Goal: Check status: Check status

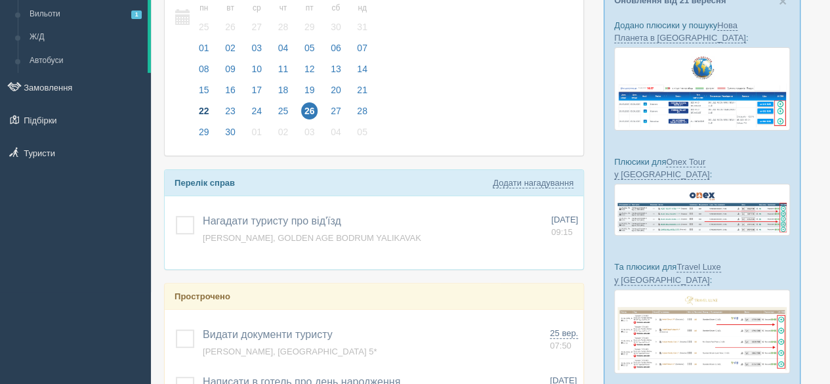
scroll to position [66, 0]
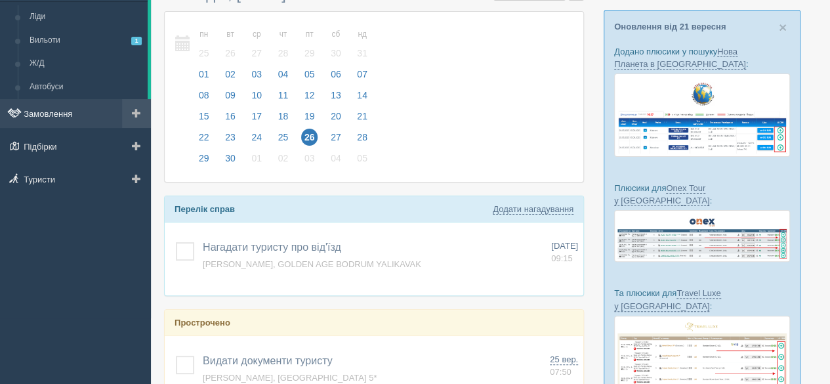
click at [50, 111] on link "Замовлення" at bounding box center [75, 113] width 151 height 29
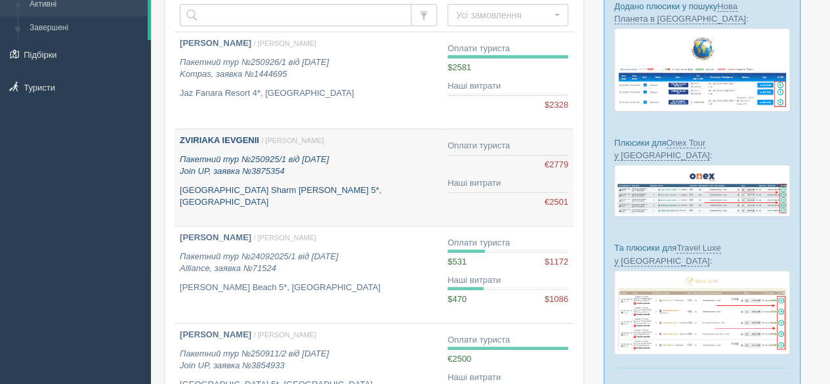
scroll to position [131, 0]
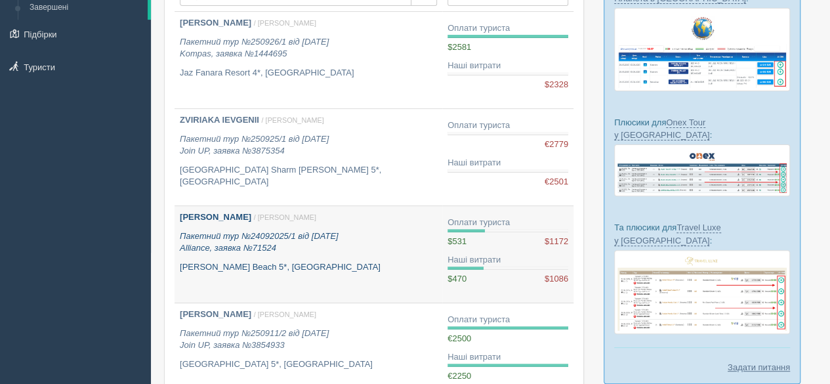
click at [321, 259] on div "Майко Людмила / Анна К. Пакетний тур №24092025/1 від 24.09.2025 Alliance, заявк…" at bounding box center [308, 242] width 257 height 62
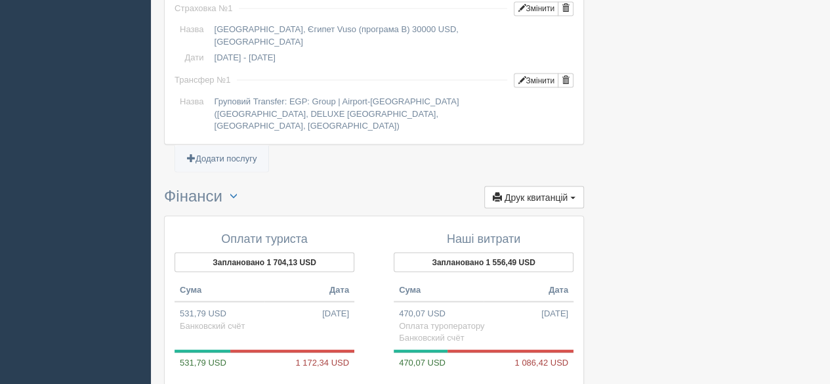
scroll to position [1181, 0]
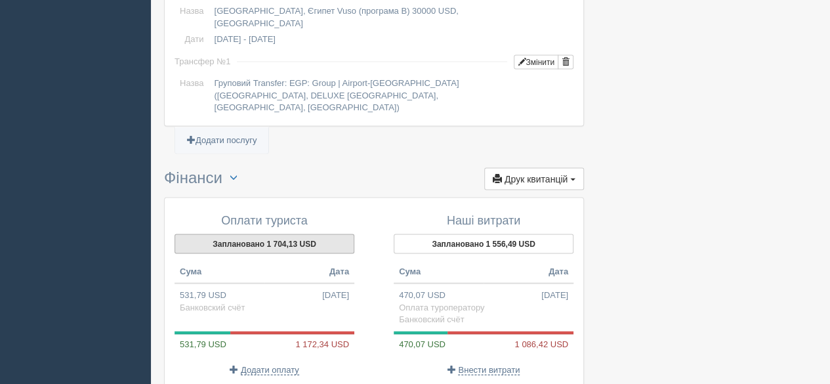
click at [263, 234] on button "Заплановано 1 704,13 USD" at bounding box center [265, 244] width 180 height 20
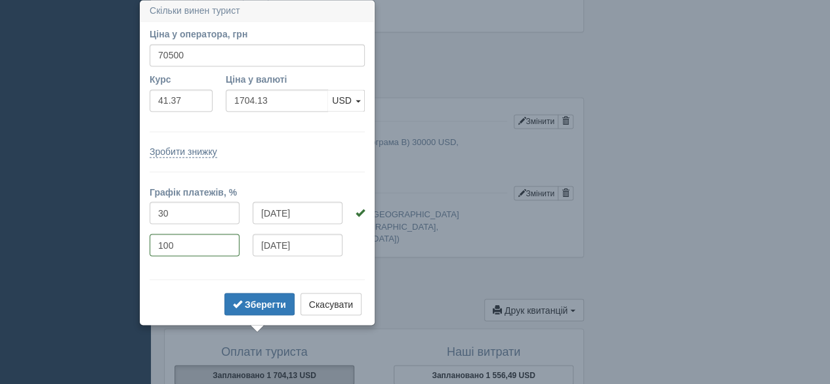
scroll to position [1050, 0]
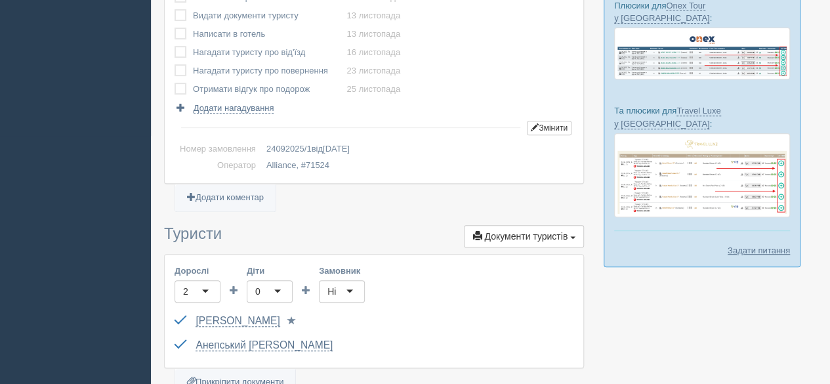
scroll to position [125, 0]
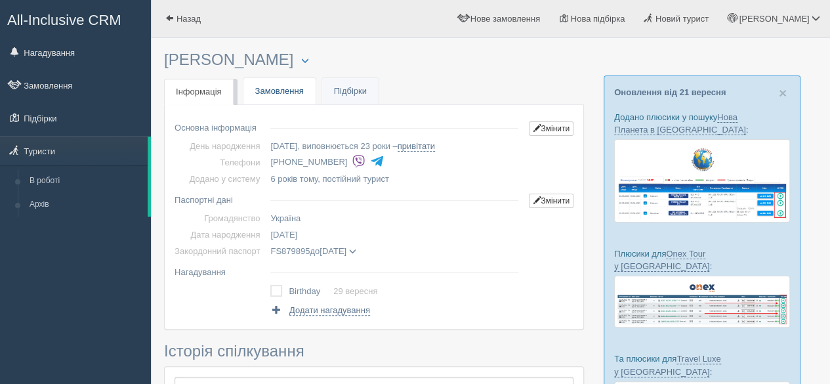
click at [283, 90] on link "Замовлення" at bounding box center [280, 91] width 72 height 27
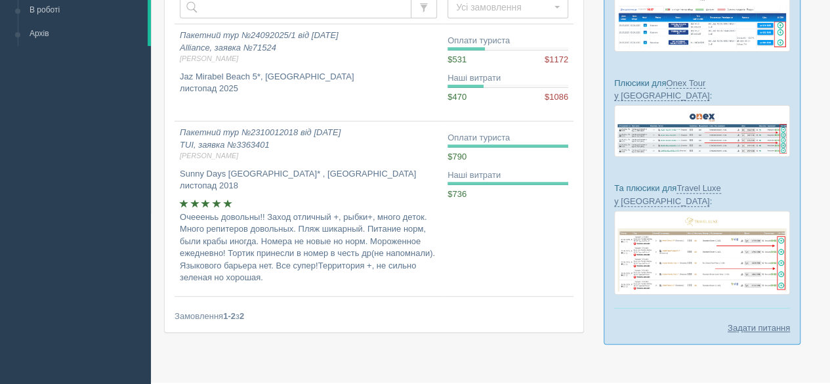
scroll to position [190, 0]
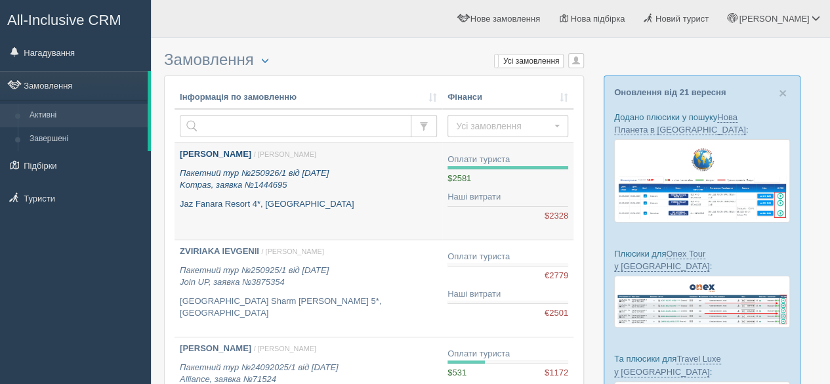
click at [287, 211] on link "Рогачова Людмила / Анна К. Пакетний тур №250926/1 від 26.09.2025 Kompas, заявка…" at bounding box center [309, 191] width 268 height 96
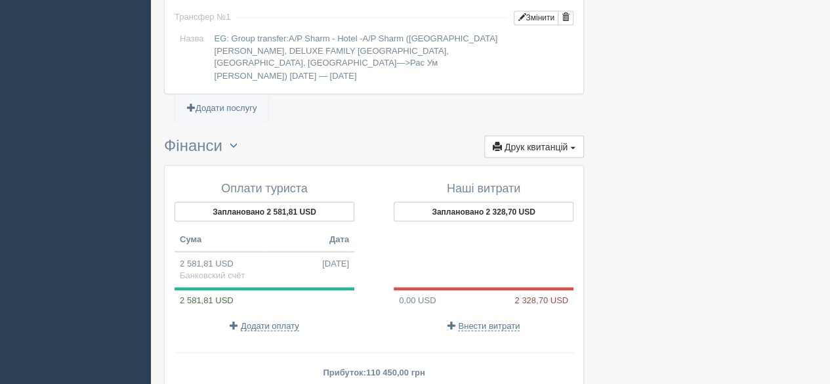
scroll to position [1181, 0]
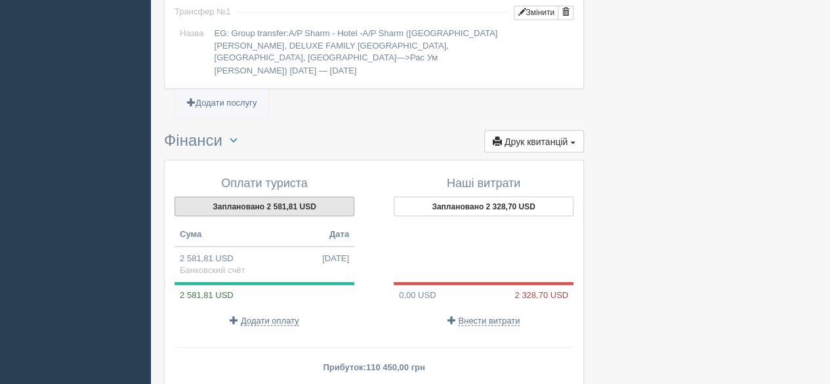
click at [270, 196] on button "Заплановано 2 581,81 USD" at bounding box center [265, 206] width 180 height 20
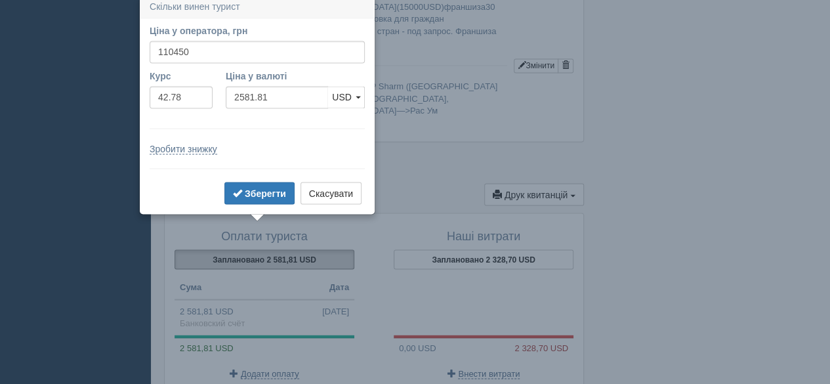
scroll to position [1124, 0]
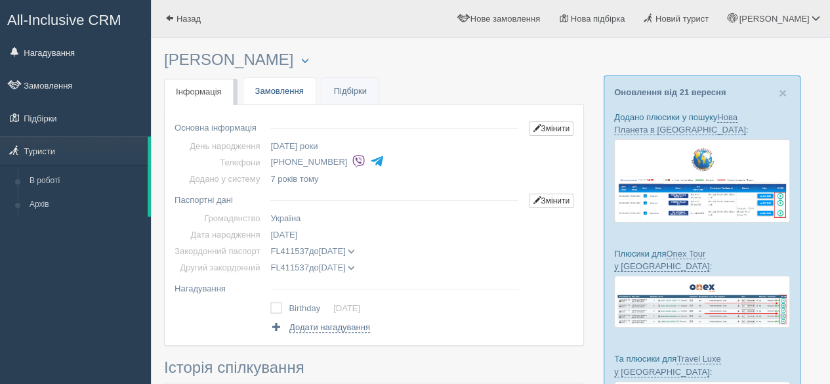
click at [266, 91] on link "Замовлення" at bounding box center [280, 91] width 72 height 27
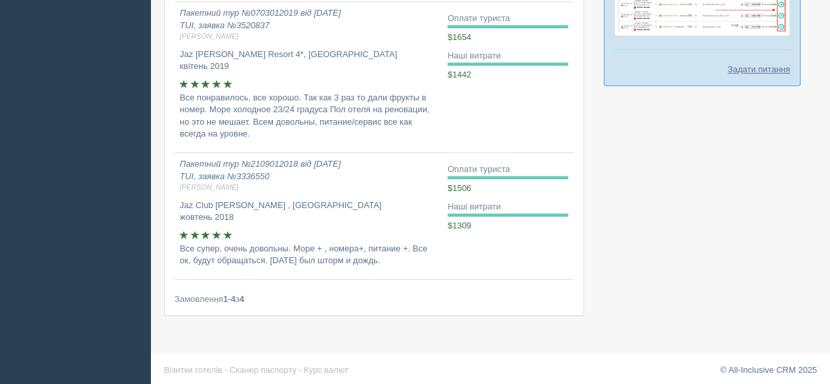
scroll to position [431, 0]
